Goal: Task Accomplishment & Management: Use online tool/utility

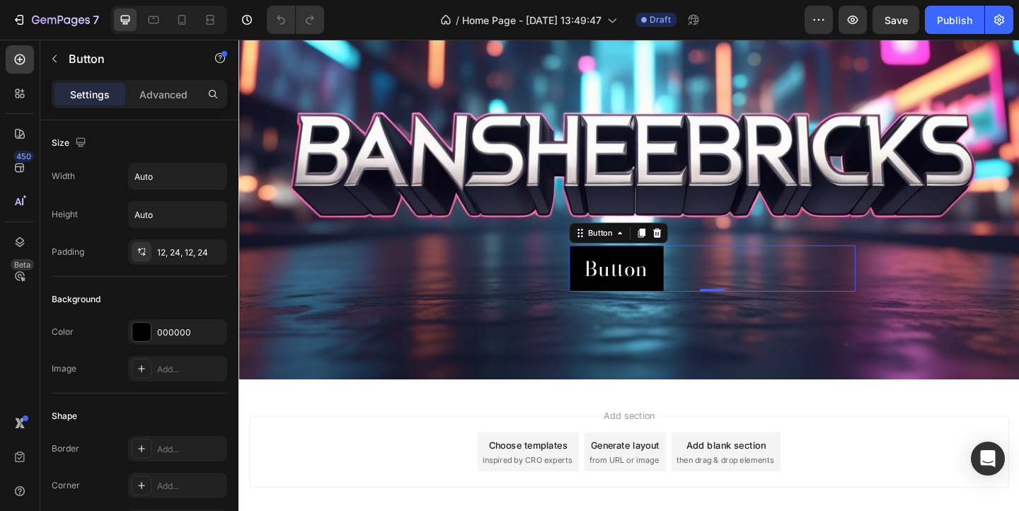
scroll to position [584, 0]
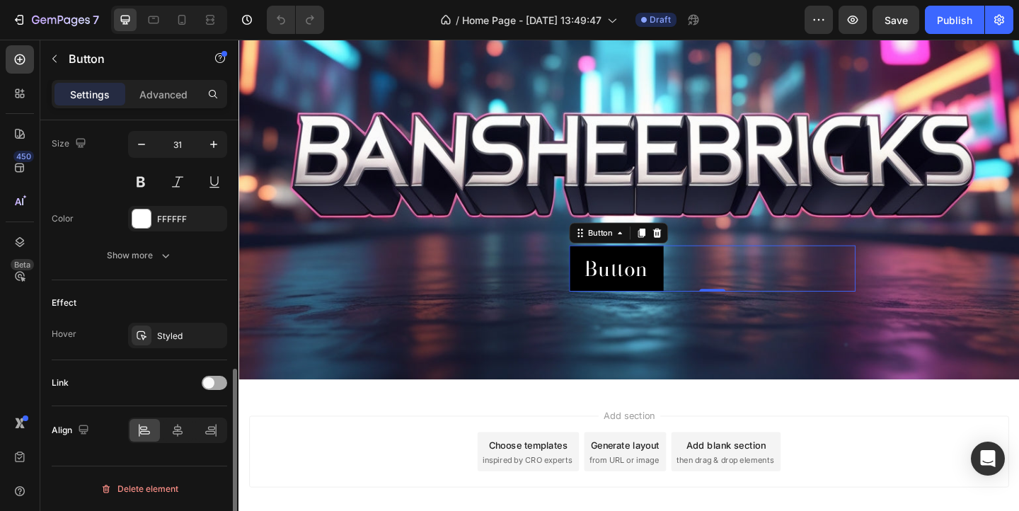
click at [212, 388] on div at bounding box center [214, 383] width 25 height 14
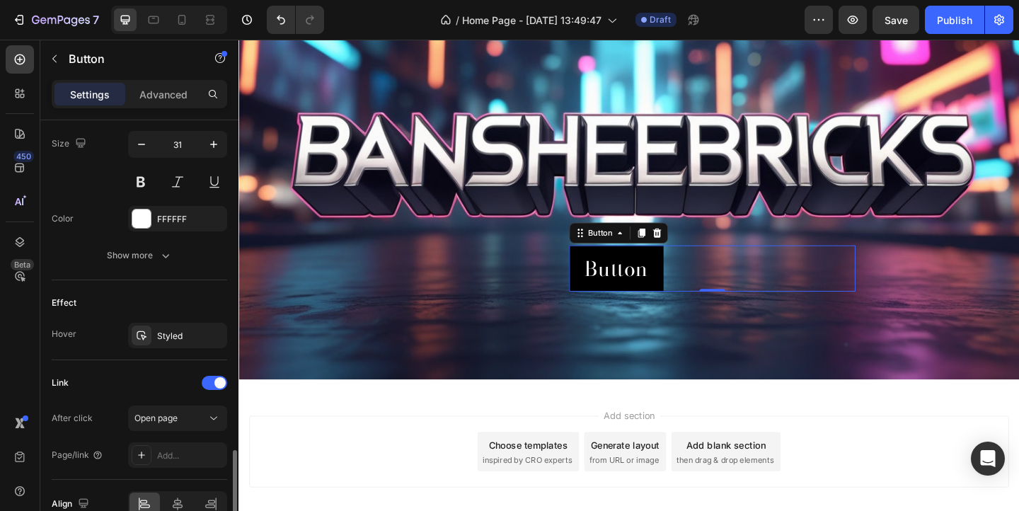
scroll to position [657, 0]
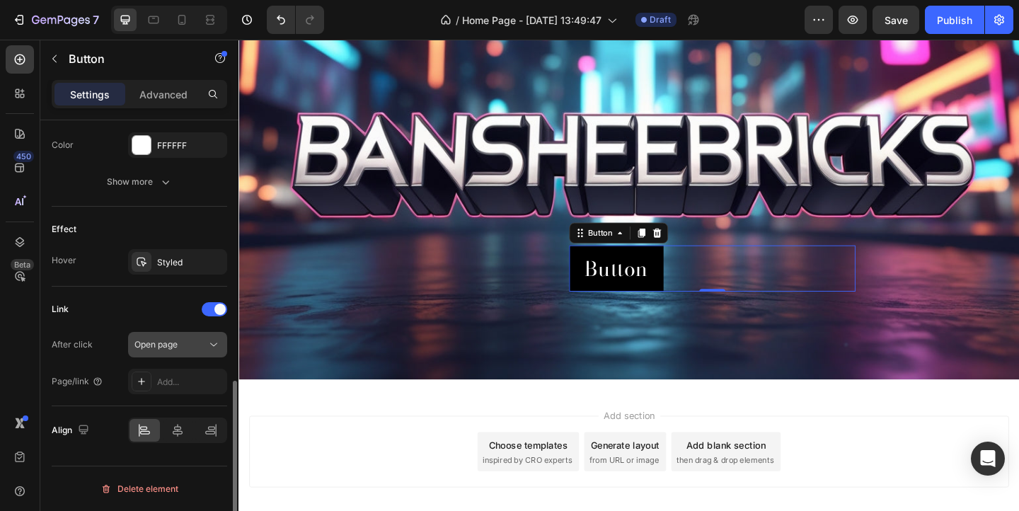
click at [169, 344] on span "Open page" at bounding box center [155, 344] width 43 height 11
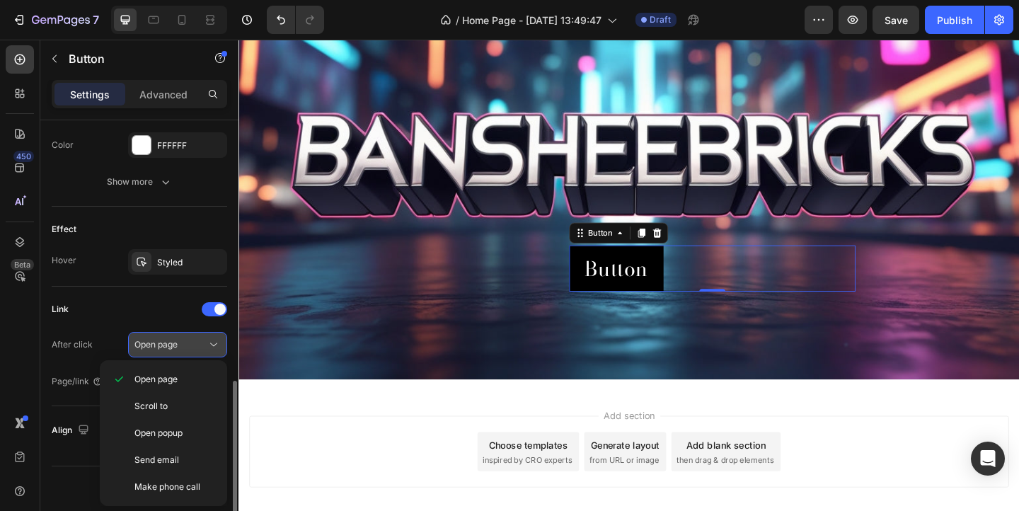
click at [169, 344] on span "Open page" at bounding box center [155, 344] width 43 height 11
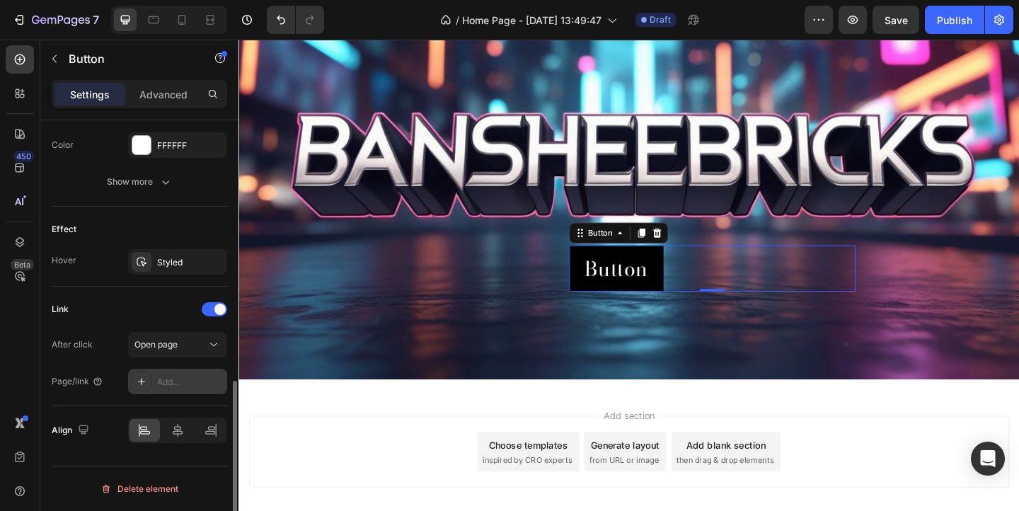
click at [163, 378] on div "Add..." at bounding box center [190, 382] width 67 height 13
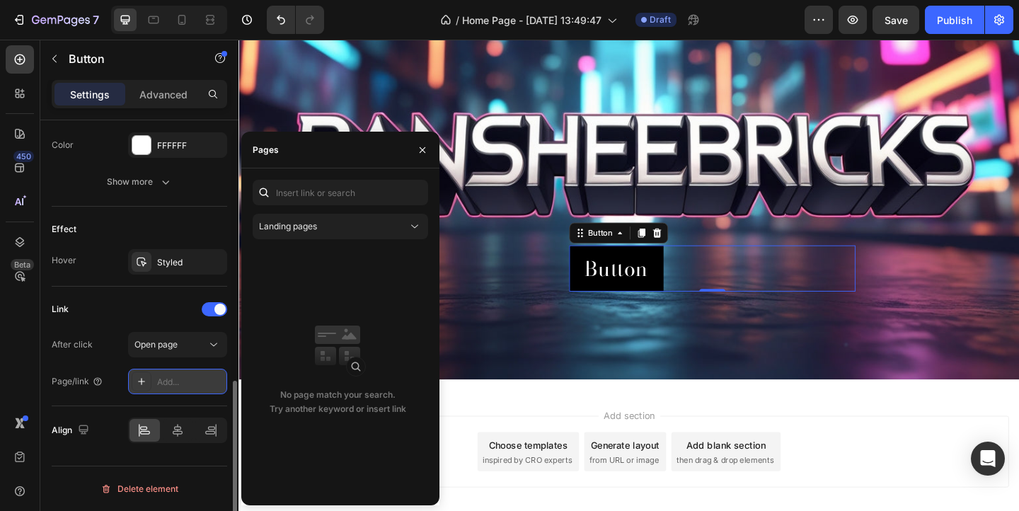
click at [163, 378] on div "Add..." at bounding box center [190, 382] width 67 height 13
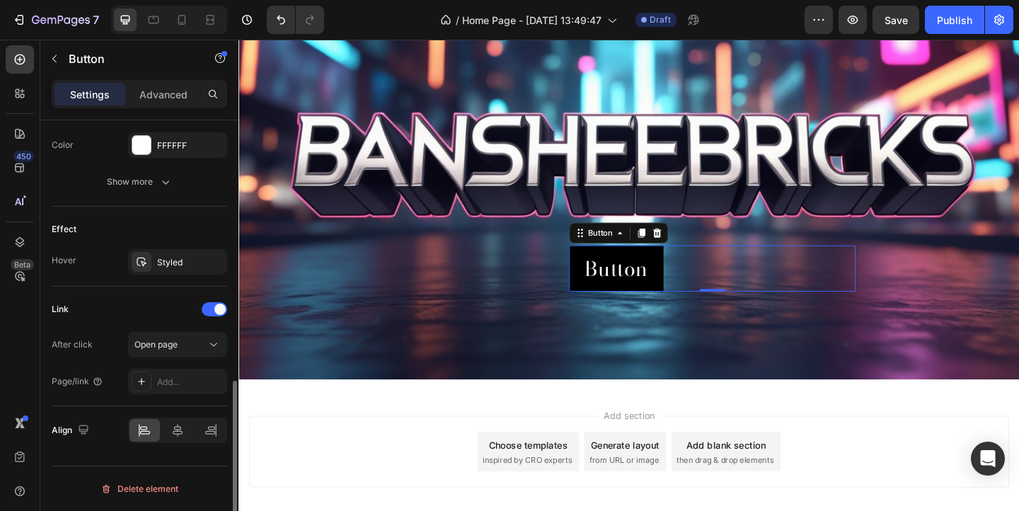
click at [71, 316] on div "Link" at bounding box center [139, 309] width 175 height 23
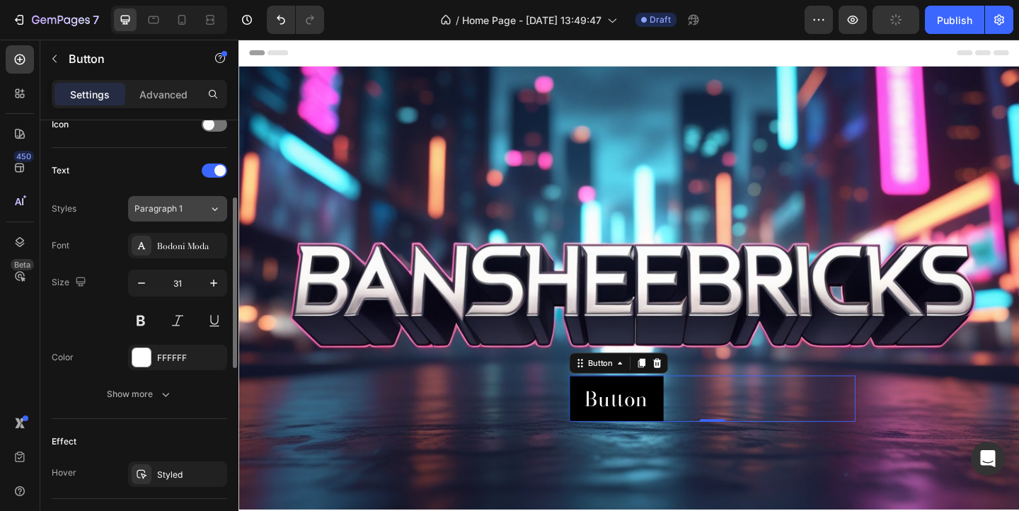
scroll to position [374, 0]
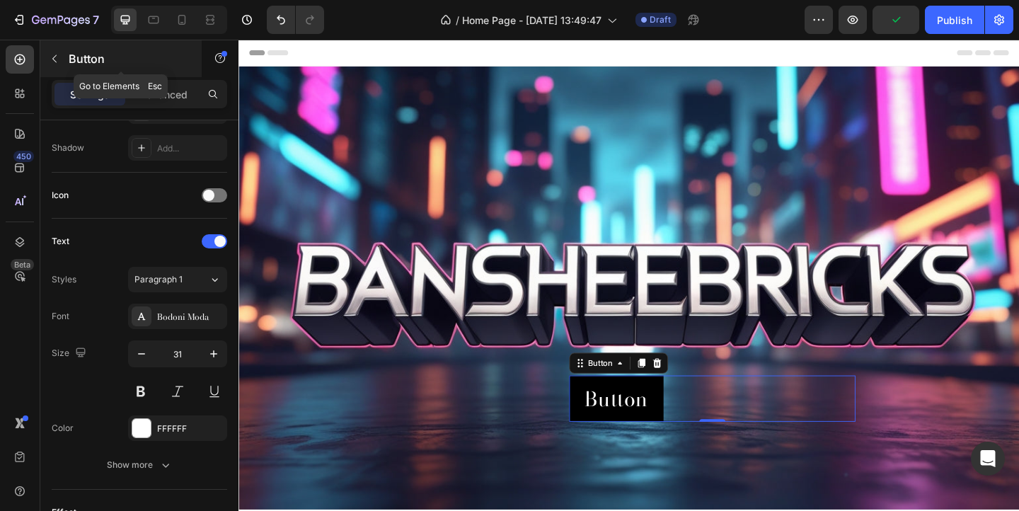
click at [52, 63] on icon "button" at bounding box center [54, 58] width 11 height 11
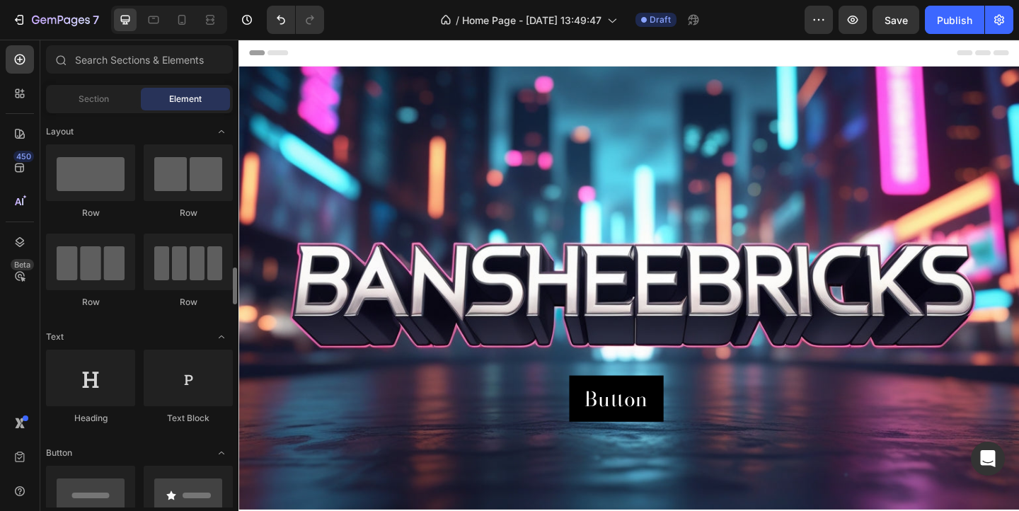
scroll to position [212, 0]
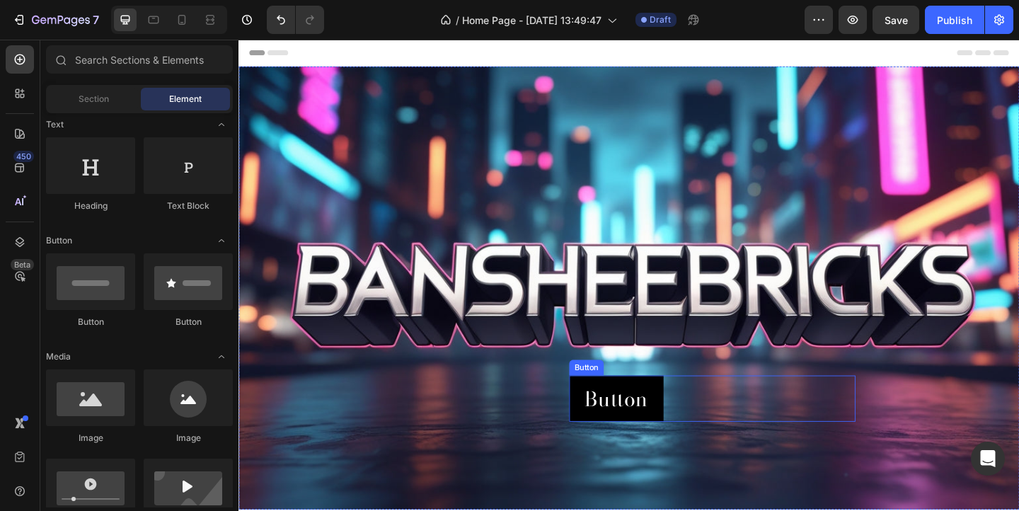
click at [771, 419] on div "Button Button" at bounding box center [753, 430] width 311 height 50
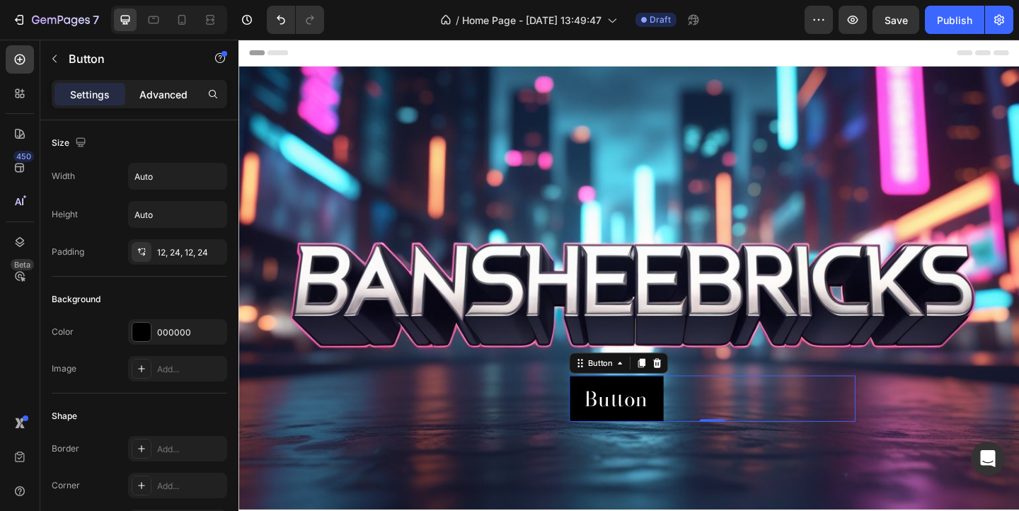
click at [147, 94] on p "Advanced" at bounding box center [163, 94] width 48 height 15
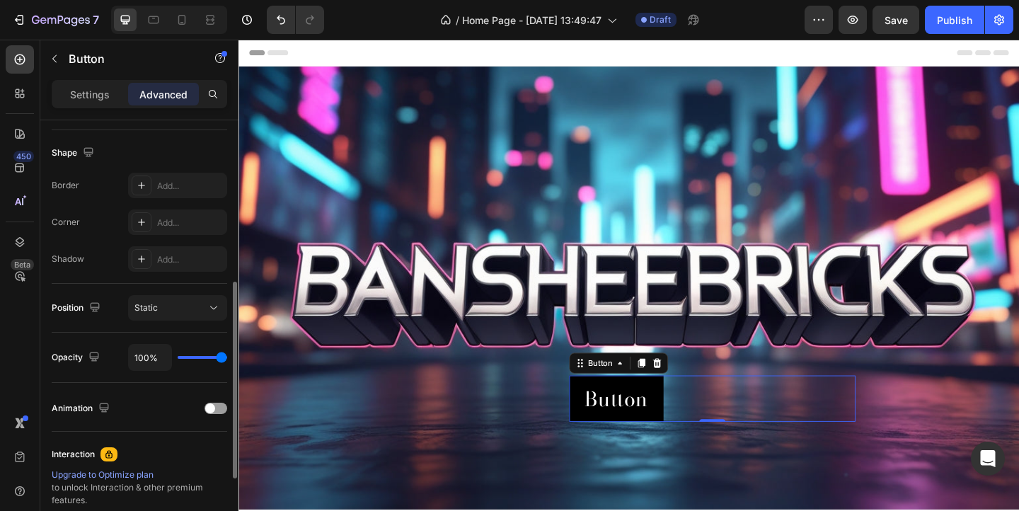
scroll to position [513, 0]
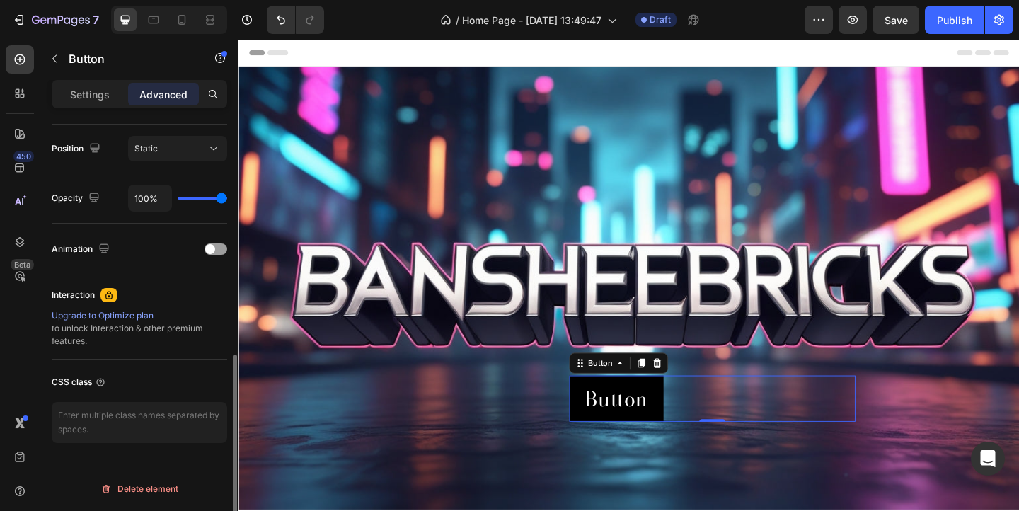
click at [120, 316] on div "Upgrade to Optimize plan" at bounding box center [139, 315] width 175 height 13
